Goal: Information Seeking & Learning: Find specific page/section

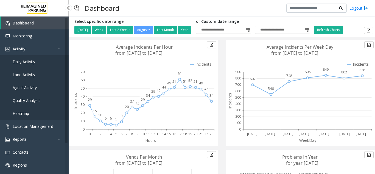
click at [36, 85] on span "Agent Activity" at bounding box center [25, 87] width 24 height 5
click at [30, 72] on link "Lane Activity" at bounding box center [34, 74] width 69 height 13
click at [30, 71] on link "Lane Activity" at bounding box center [34, 74] width 69 height 13
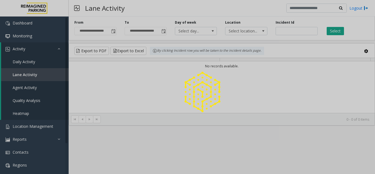
click at [30, 71] on div at bounding box center [187, 87] width 375 height 174
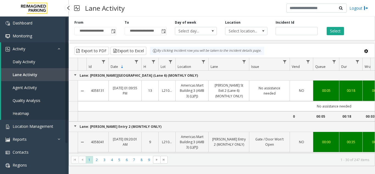
click at [29, 87] on span "Agent Activity" at bounding box center [25, 87] width 24 height 5
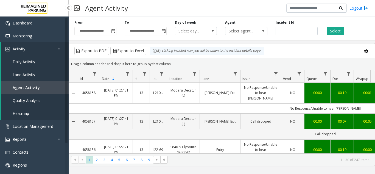
click at [52, 92] on link "Agent Activity" at bounding box center [34, 87] width 67 height 13
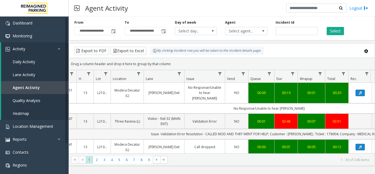
scroll to position [0, 78]
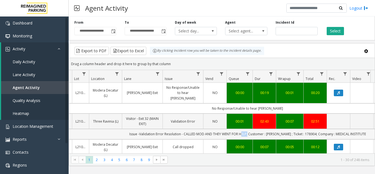
click at [250, 129] on td "Issue -Validation Error Resolution - CALLED MOD AND THEY WENT FOR HELP; Custome…" at bounding box center [247, 134] width 494 height 10
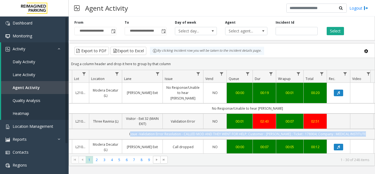
click at [250, 129] on td "Issue -Validation Error Resolution - CALLED MOD AND THEY WENT FOR HELP; Custome…" at bounding box center [247, 134] width 494 height 10
click at [363, 129] on td "Issue -Validation Error Resolution - CALLED MOD AND THEY WENT FOR HELP; Custome…" at bounding box center [247, 134] width 494 height 10
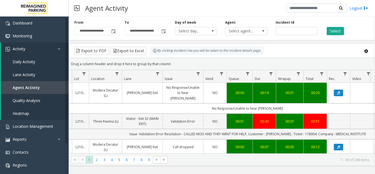
click at [363, 129] on td "Issue -Validation Error Resolution - CALLED MOD AND THEY WENT FOR HELP; Custome…" at bounding box center [247, 134] width 494 height 10
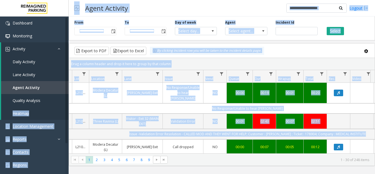
scroll to position [0, 0]
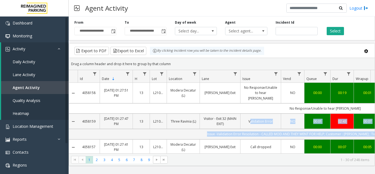
drag, startPoint x: 363, startPoint y: 128, endPoint x: 241, endPoint y: 118, distance: 122.4
click at [250, 113] on td "Validation Error" at bounding box center [260, 120] width 41 height 15
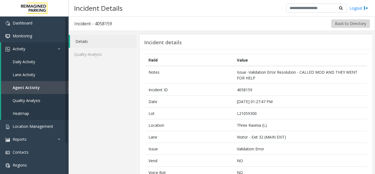
click at [360, 25] on button "Back to Directory" at bounding box center [350, 23] width 38 height 8
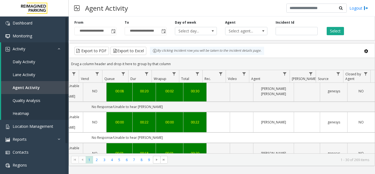
scroll to position [0, 202]
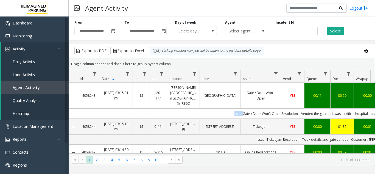
click at [221, 110] on td "issue-Gate / Door Won't Open Resolution – Vended the gate as it was a critical …" at bounding box center [325, 113] width 494 height 10
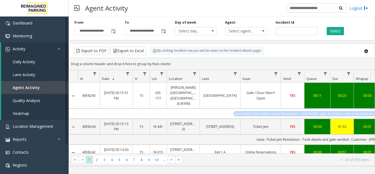
click at [221, 110] on td "issue-Gate / Door Won't Open Resolution – Vended the gate as it was a critical …" at bounding box center [325, 113] width 494 height 10
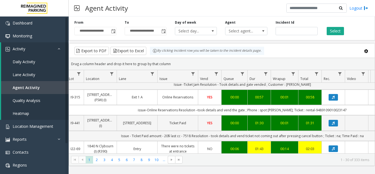
scroll to position [0, 202]
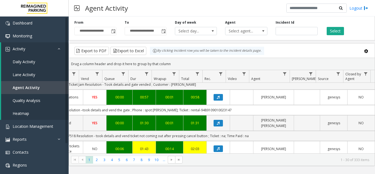
click at [337, 107] on td "issue-Online Reservations Resolution –took details and vend the gate ; Phone : …" at bounding box center [127, 110] width 494 height 10
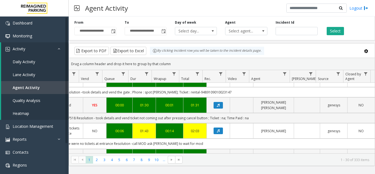
scroll to position [82, 202]
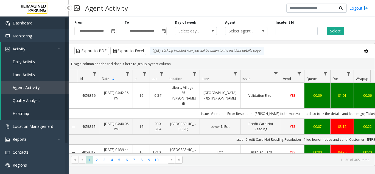
scroll to position [82, 202]
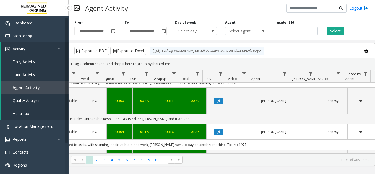
click at [32, 55] on link "Activity" at bounding box center [34, 48] width 67 height 13
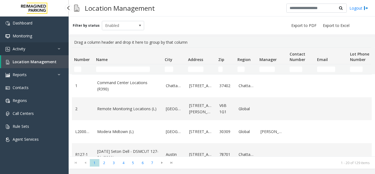
click at [26, 45] on link "Activity" at bounding box center [34, 48] width 69 height 13
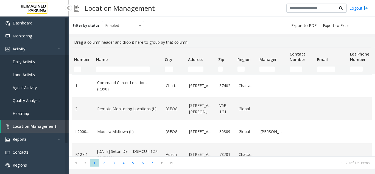
click at [24, 89] on span "Agent Activity" at bounding box center [25, 87] width 24 height 5
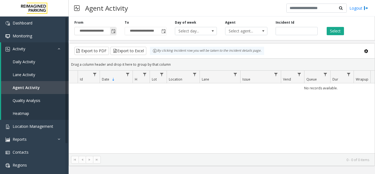
click at [113, 30] on span "Toggle popup" at bounding box center [113, 31] width 4 height 4
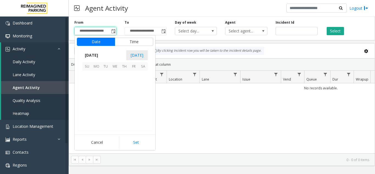
scroll to position [98339, 0]
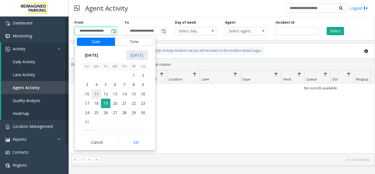
click at [92, 92] on span "11" at bounding box center [96, 93] width 9 height 9
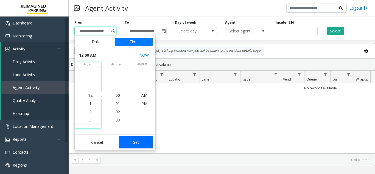
click at [151, 137] on button "Set" at bounding box center [136, 142] width 35 height 12
type input "**********"
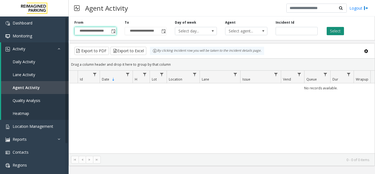
click at [336, 30] on button "Select" at bounding box center [334, 31] width 17 height 8
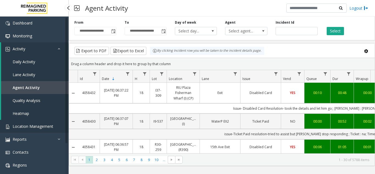
click at [42, 122] on link "Location Management" at bounding box center [34, 126] width 69 height 13
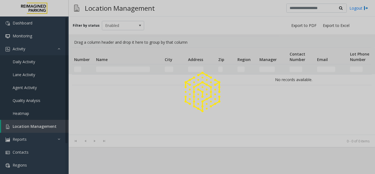
click at [36, 52] on div at bounding box center [187, 87] width 375 height 174
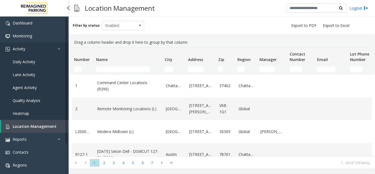
click at [36, 52] on link "Activity" at bounding box center [34, 48] width 69 height 13
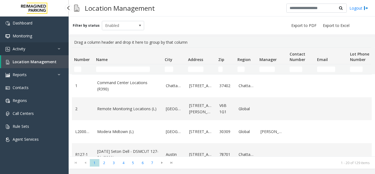
click at [46, 46] on link "Activity" at bounding box center [34, 48] width 69 height 13
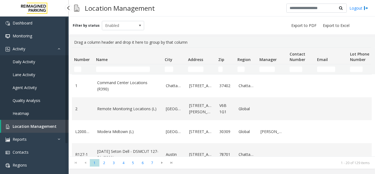
click at [22, 87] on span "Agent Activity" at bounding box center [25, 87] width 24 height 5
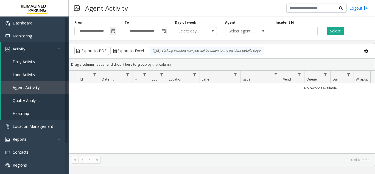
click at [112, 31] on span "Toggle popup" at bounding box center [113, 31] width 4 height 4
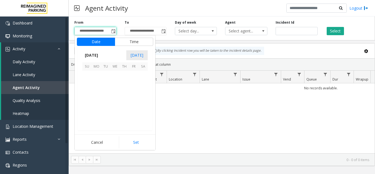
scroll to position [98339, 0]
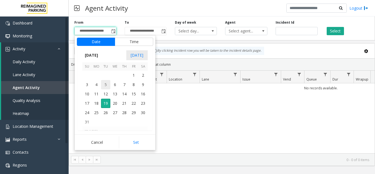
click at [108, 88] on span "5" at bounding box center [105, 84] width 9 height 9
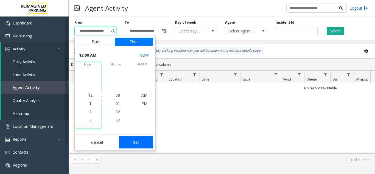
click at [132, 140] on button "Set" at bounding box center [136, 142] width 35 height 12
type input "**********"
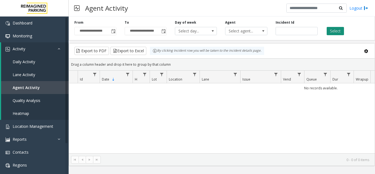
click at [337, 34] on button "Select" at bounding box center [334, 31] width 17 height 8
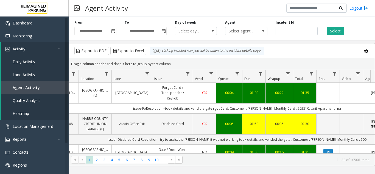
scroll to position [0, 113]
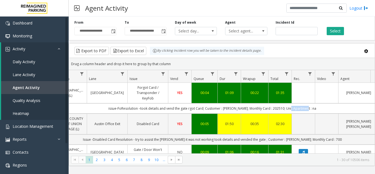
click at [294, 109] on td "issue-FoResolution –took details and vend the gate rgot Card; Customer : QUANG …" at bounding box center [212, 108] width 494 height 10
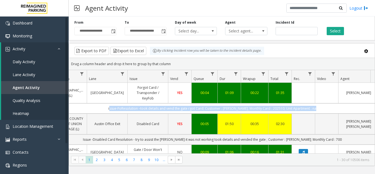
click at [294, 109] on td "issue-FoResolution –took details and vend the gate rgot Card; Customer : QUANG …" at bounding box center [212, 108] width 494 height 10
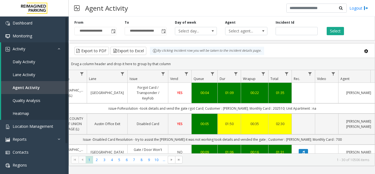
click at [168, 98] on td "YES" at bounding box center [179, 93] width 23 height 21
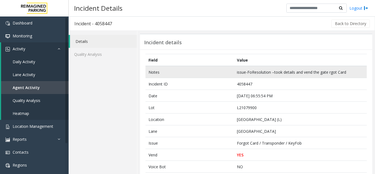
click at [241, 72] on td "issue-FoResolution –took details and vend the gate rgot Card" at bounding box center [300, 72] width 133 height 12
copy td "issue-FoResolution –took details and vend the gate rgot Card"
click at [304, 73] on td "issue-FoResolution –took details and vend the gate rgot Card" at bounding box center [300, 72] width 133 height 12
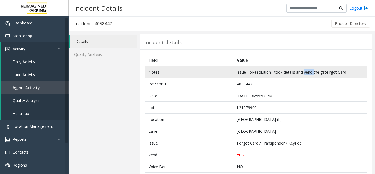
click at [304, 73] on td "issue-FoResolution –took details and vend the gate rgot Card" at bounding box center [300, 72] width 133 height 12
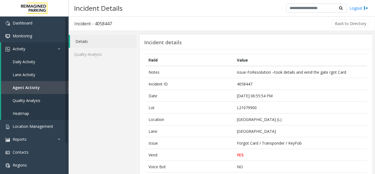
drag, startPoint x: 371, startPoint y: 81, endPoint x: 474, endPoint y: 86, distance: 103.2
click at [374, 86] on html "Dashboard Monitoring Activity Daily Activity Lane Activity Agent Activity Quali…" at bounding box center [187, 87] width 375 height 174
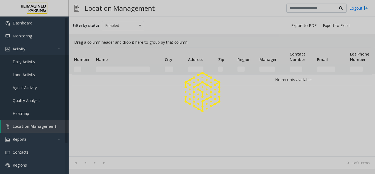
click at [36, 54] on div at bounding box center [187, 87] width 375 height 174
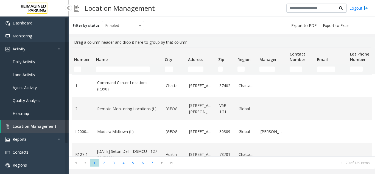
click at [35, 48] on link "Activity" at bounding box center [34, 48] width 69 height 13
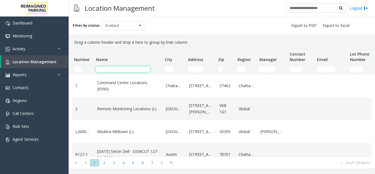
click at [120, 69] on input "Name Filter" at bounding box center [123, 68] width 54 height 5
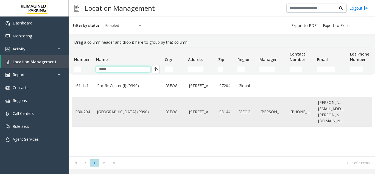
type input "*****"
click at [120, 109] on link "[GEOGRAPHIC_DATA] (R390)" at bounding box center [128, 112] width 62 height 6
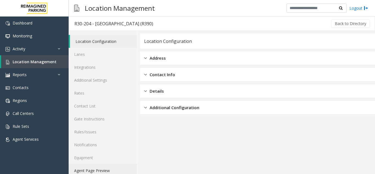
click at [104, 167] on link "Agent Page Preview" at bounding box center [103, 170] width 68 height 13
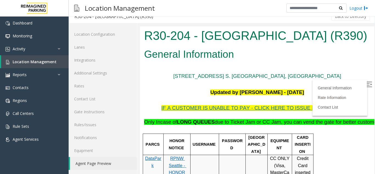
scroll to position [219, 0]
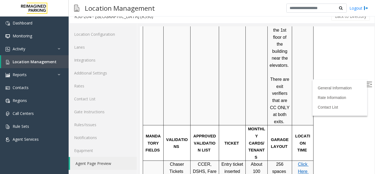
click at [366, 82] on img at bounding box center [368, 83] width 5 height 5
